Goal: Find specific page/section: Find specific page/section

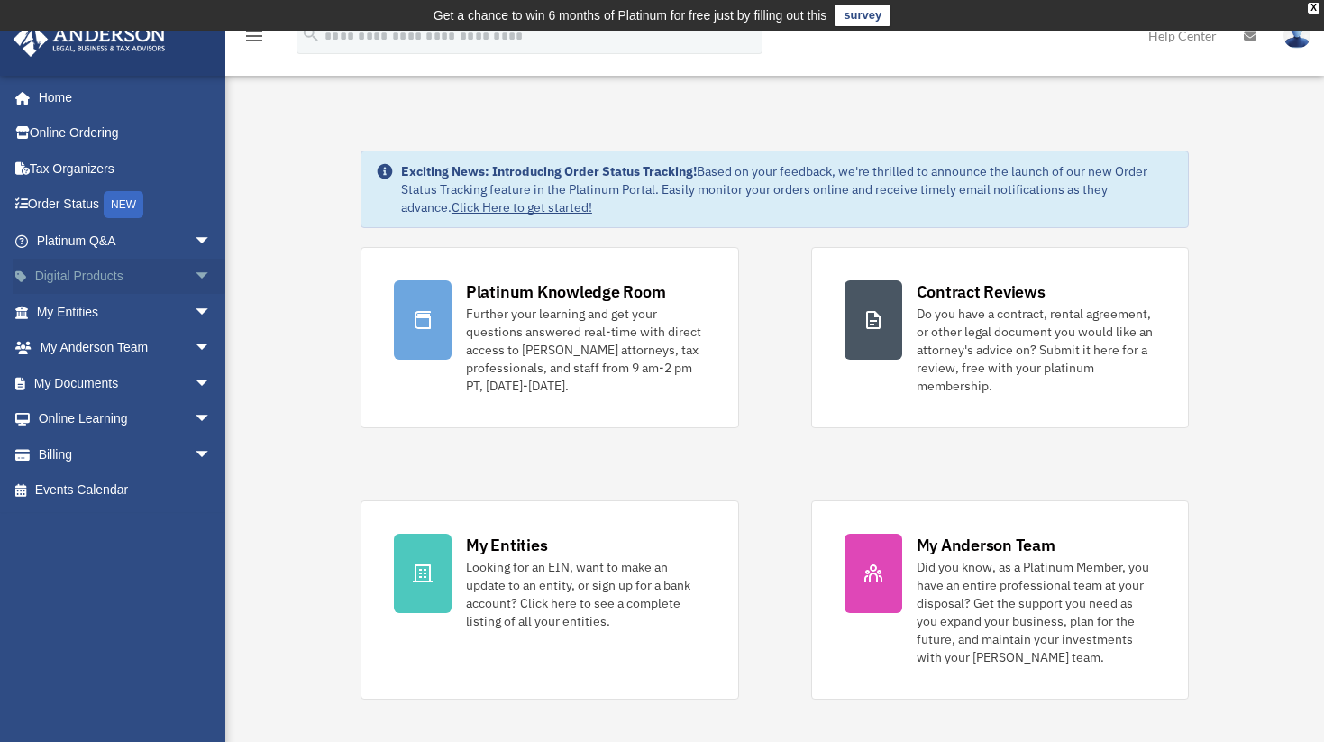
click at [69, 270] on link "Digital Products arrow_drop_down" at bounding box center [126, 277] width 226 height 36
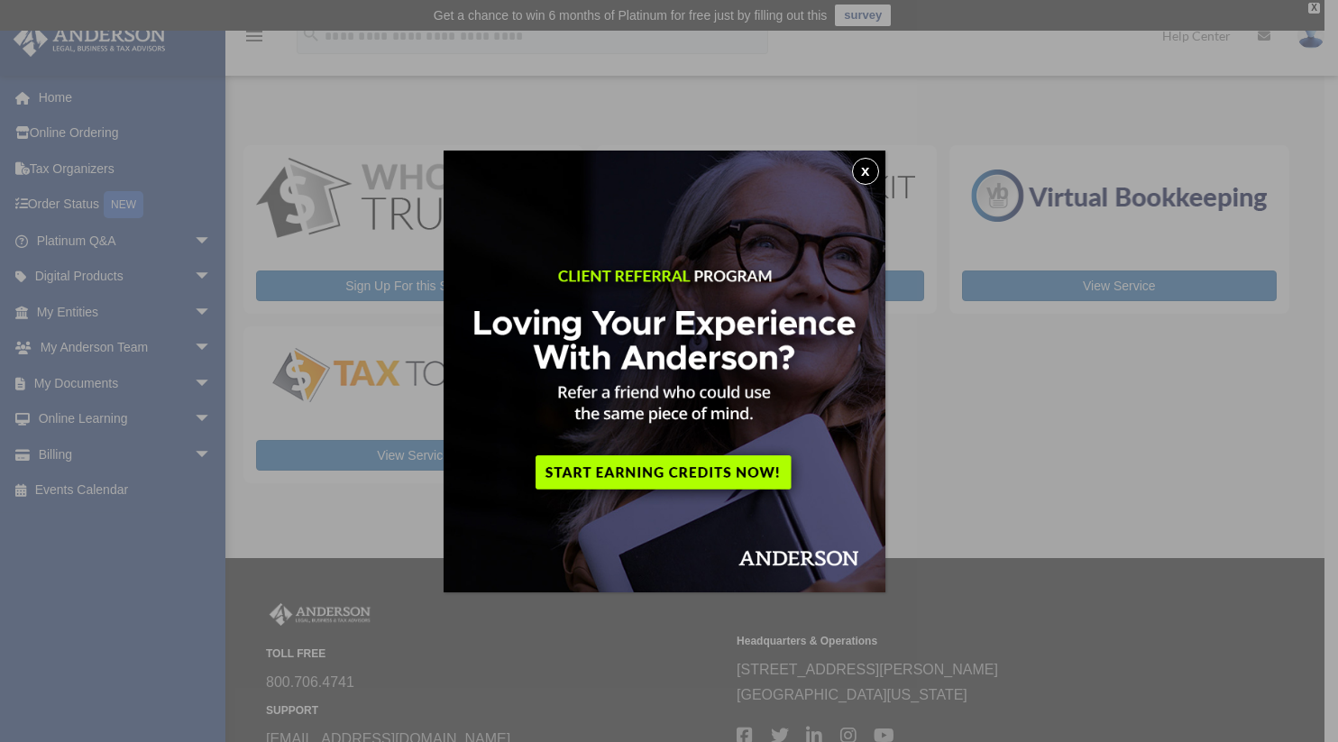
click at [871, 167] on button "x" at bounding box center [865, 171] width 27 height 27
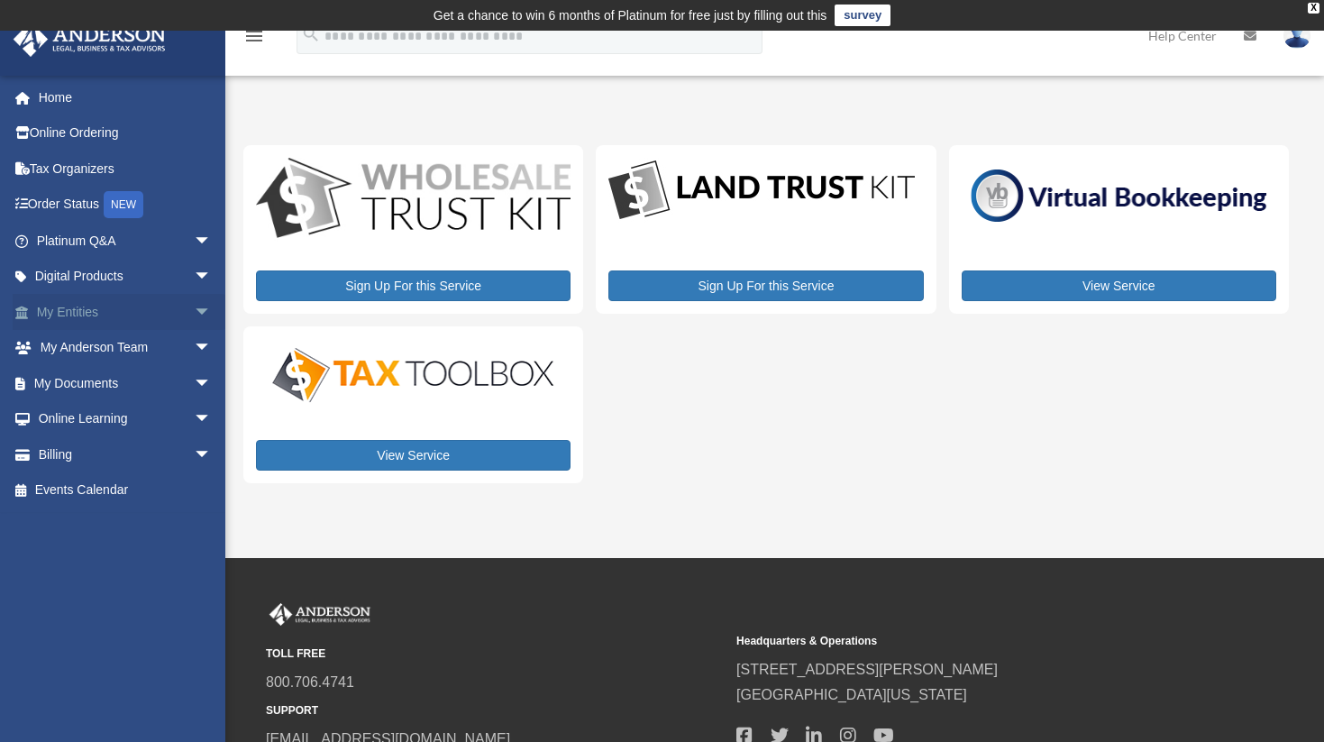
click at [67, 316] on link "My Entities arrow_drop_down" at bounding box center [126, 312] width 226 height 36
click at [194, 314] on span "arrow_drop_down" at bounding box center [212, 312] width 36 height 37
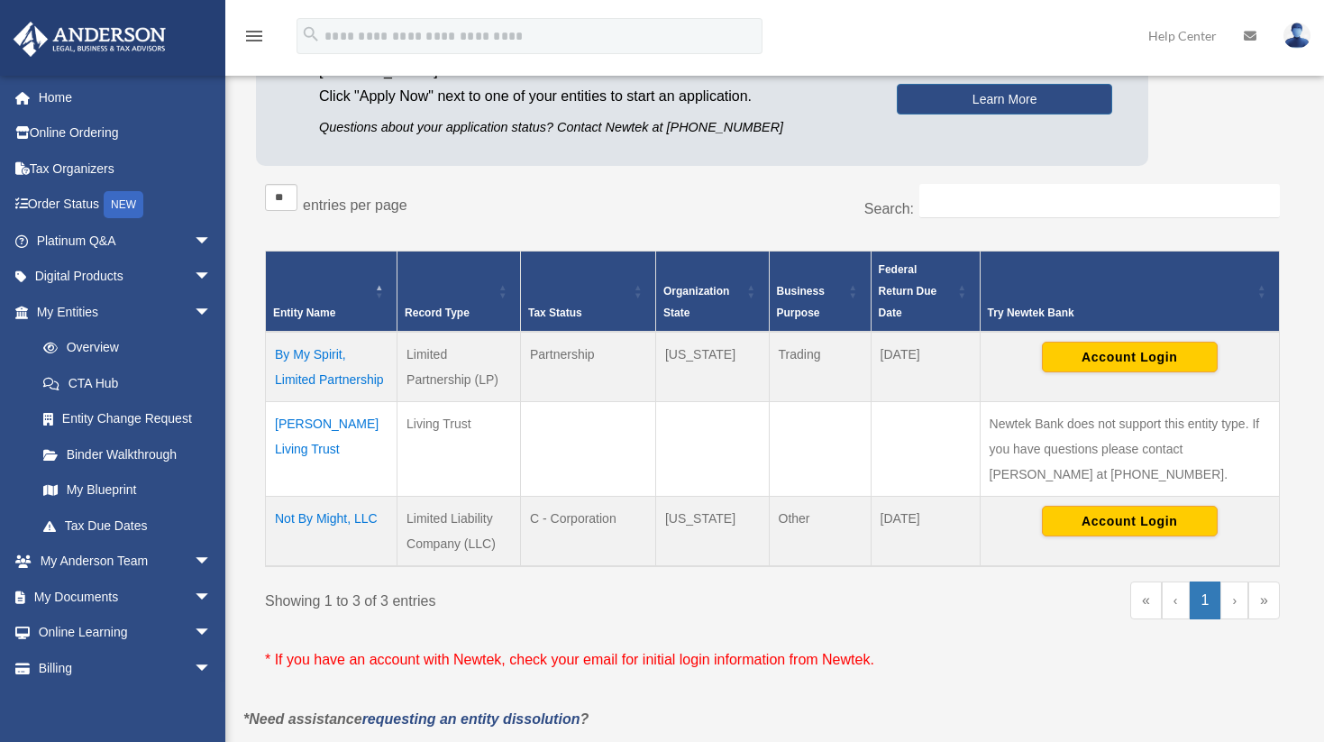
scroll to position [270, 0]
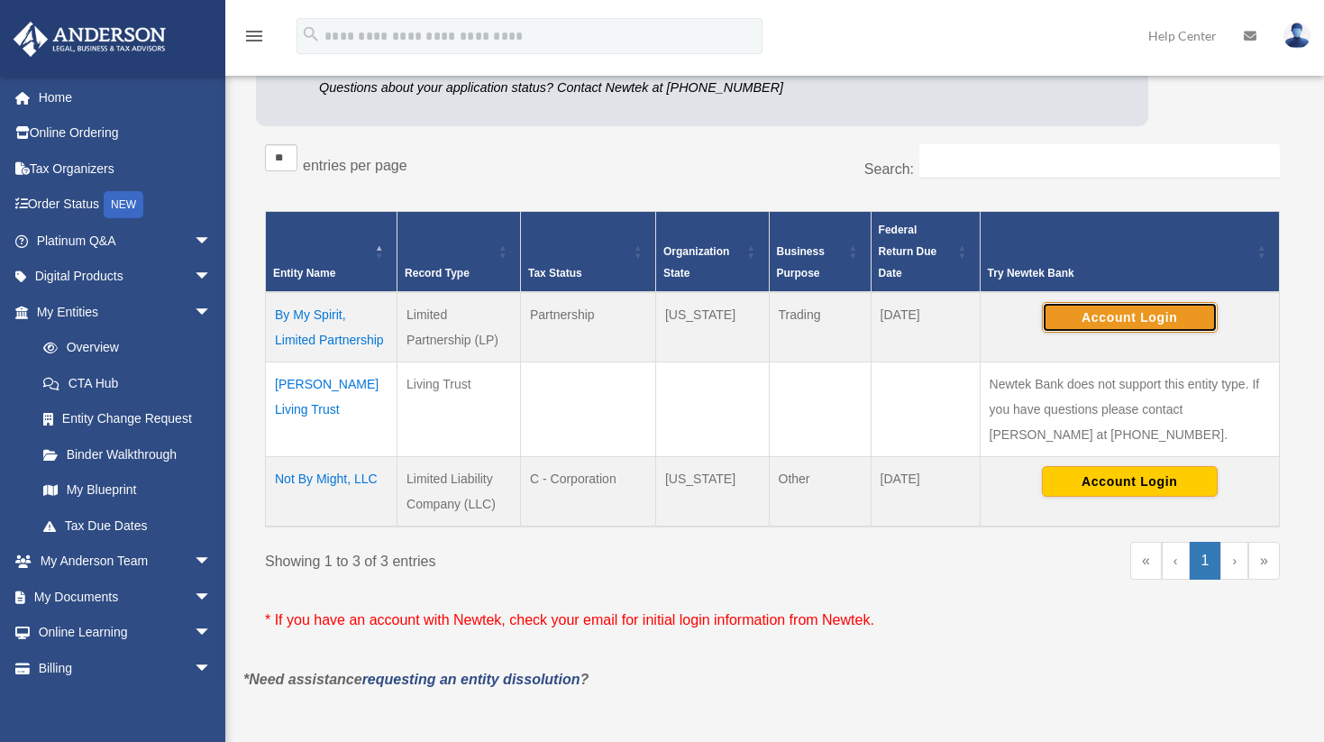
click at [1144, 322] on button "Account Login" at bounding box center [1130, 317] width 176 height 31
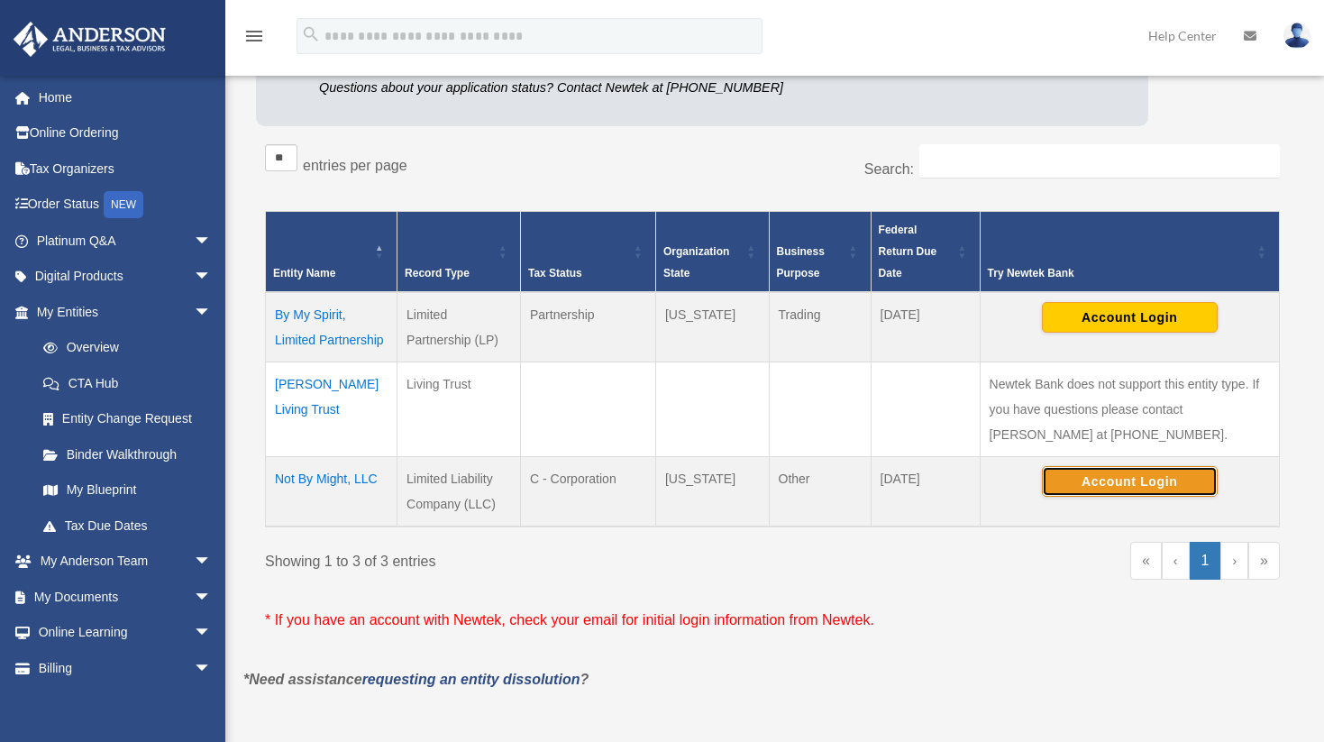
click at [1160, 491] on button "Account Login" at bounding box center [1130, 481] width 176 height 31
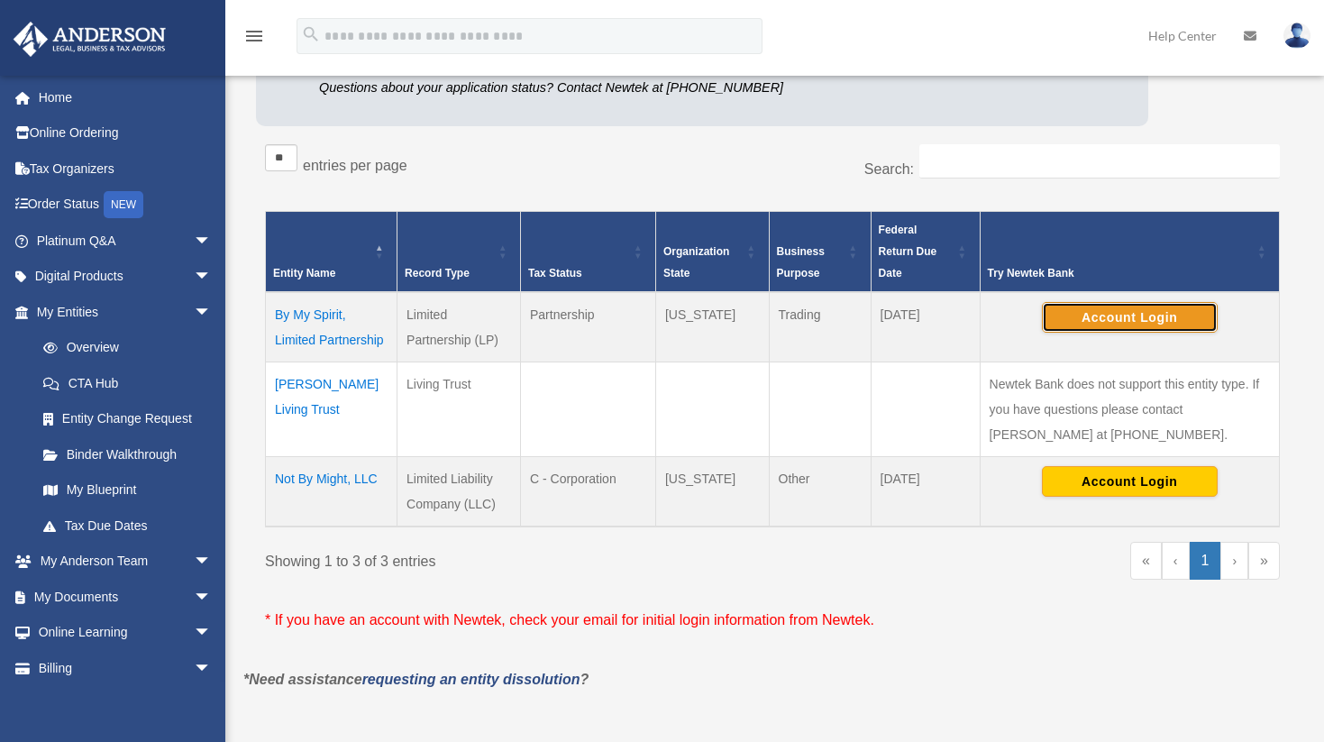
click at [1122, 316] on button "Account Login" at bounding box center [1130, 317] width 176 height 31
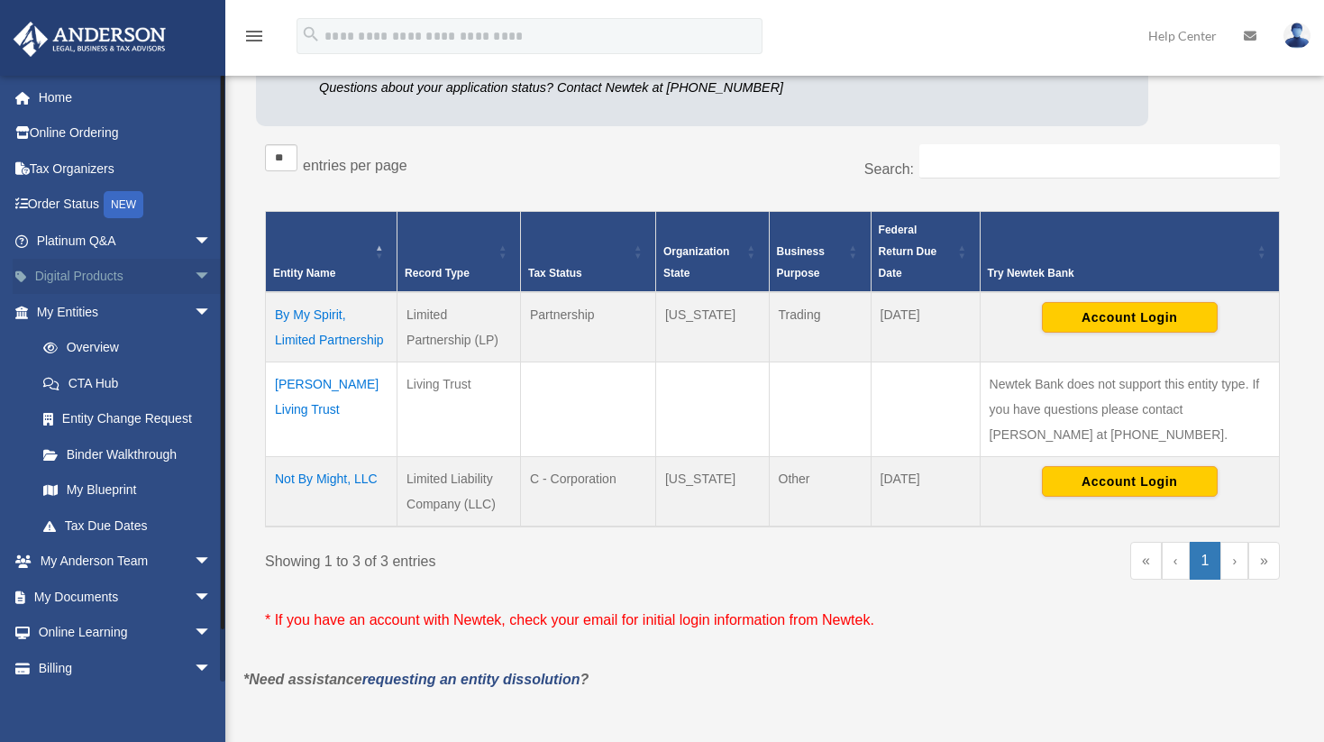
click at [66, 272] on link "Digital Products arrow_drop_down" at bounding box center [126, 277] width 226 height 36
